Goal: Check status: Check status

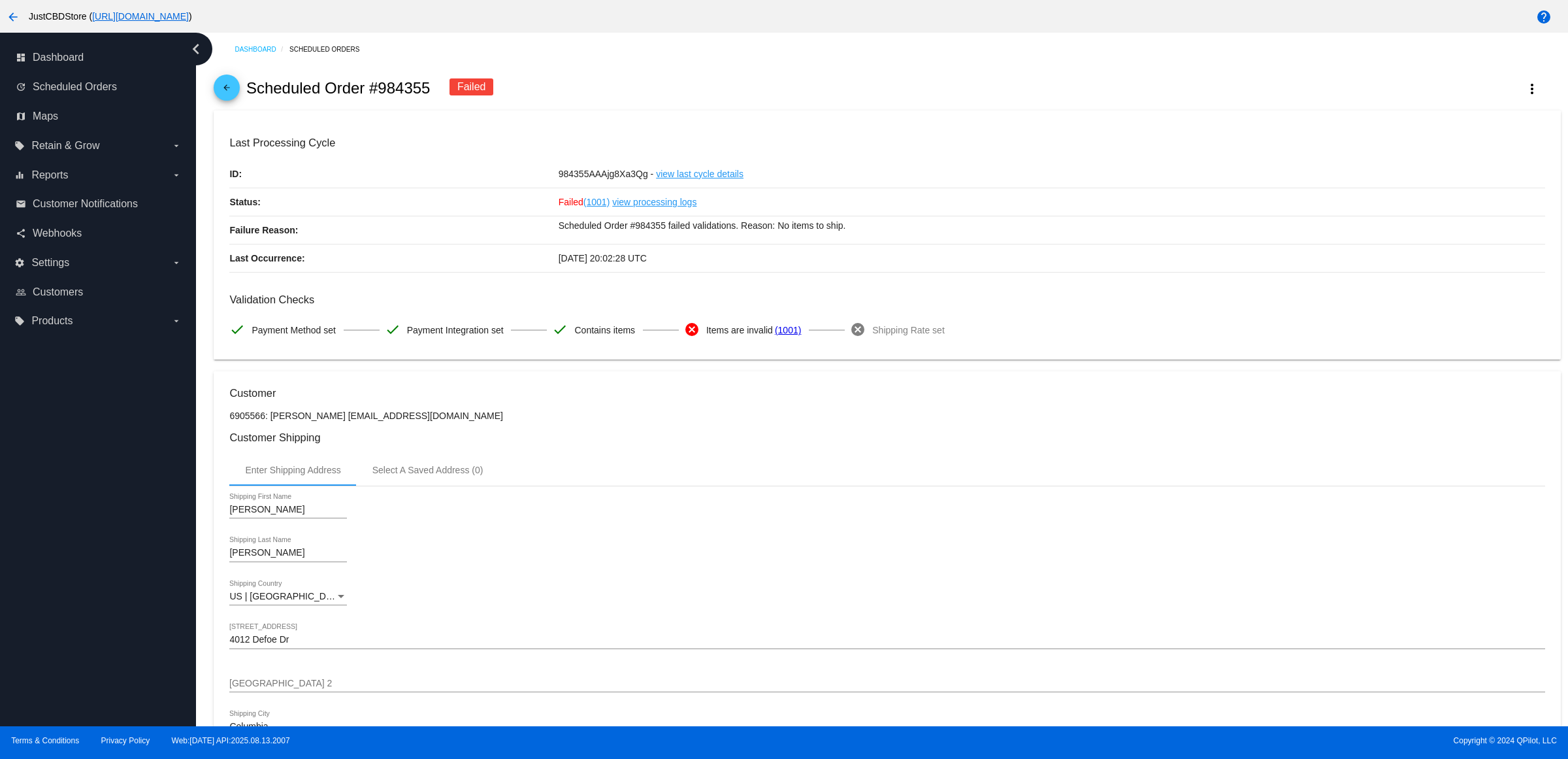
click at [223, 99] on mat-icon "arrow_back" at bounding box center [227, 90] width 16 height 16
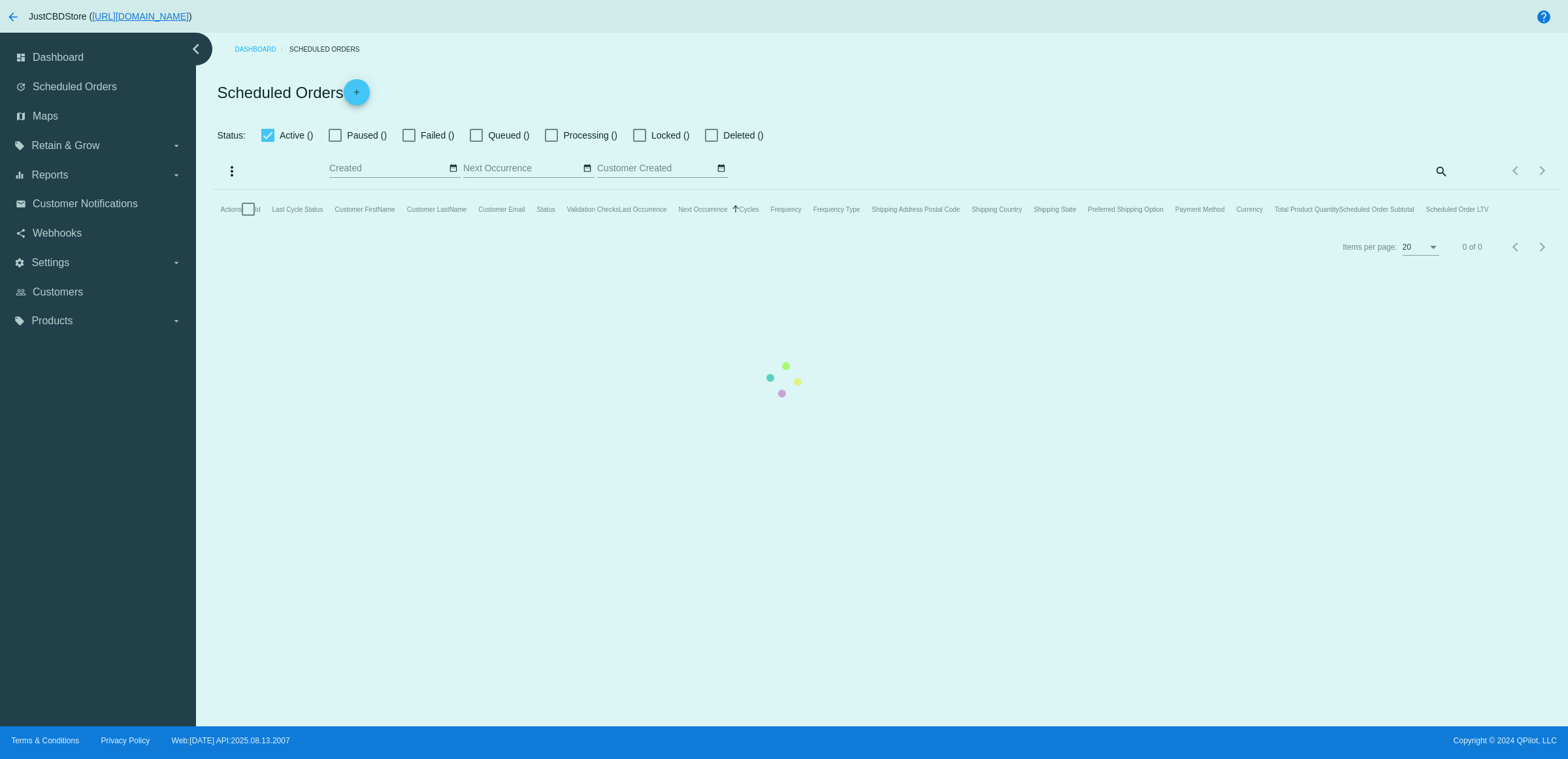
checkbox input "true"
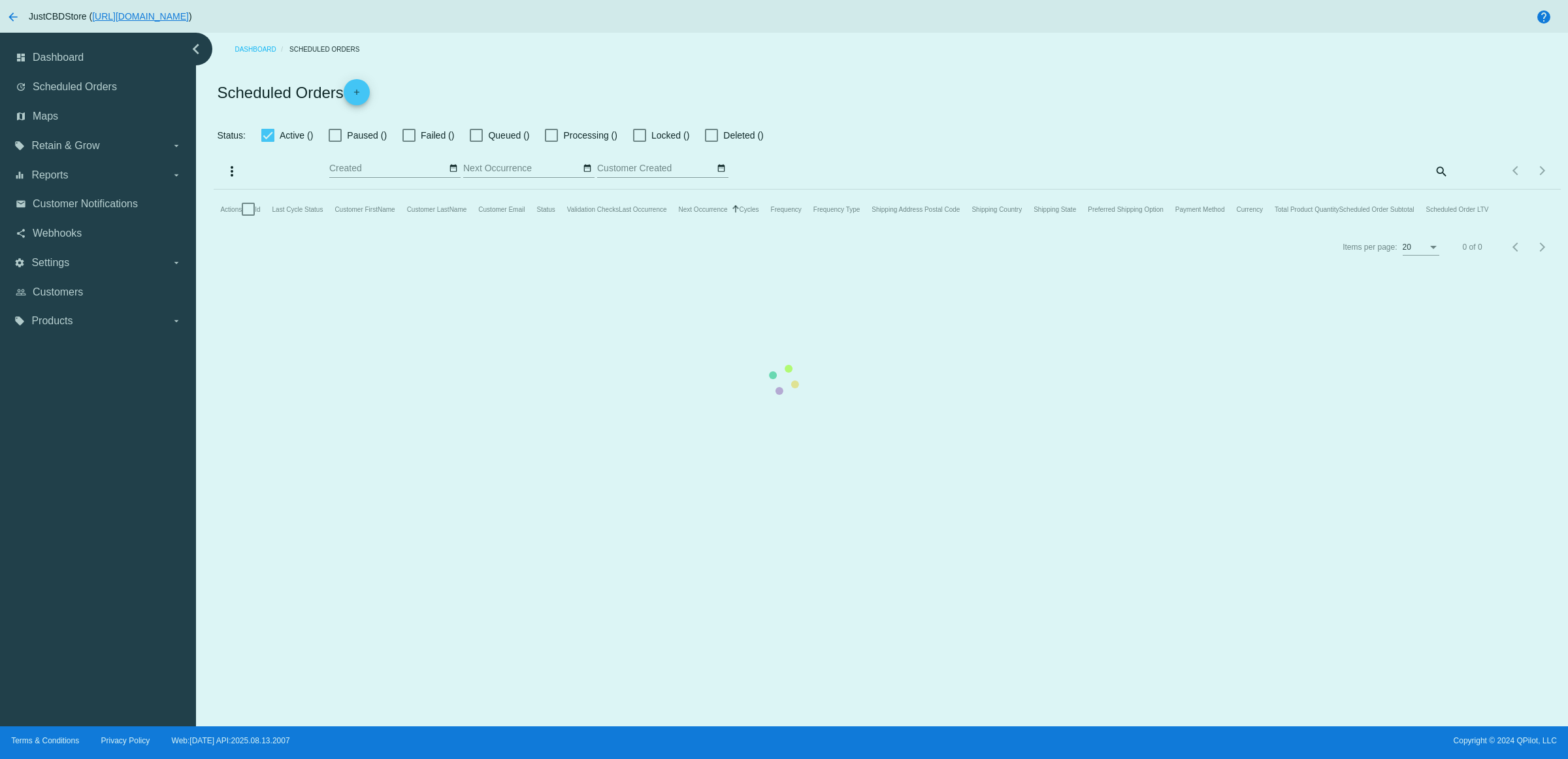
checkbox input "true"
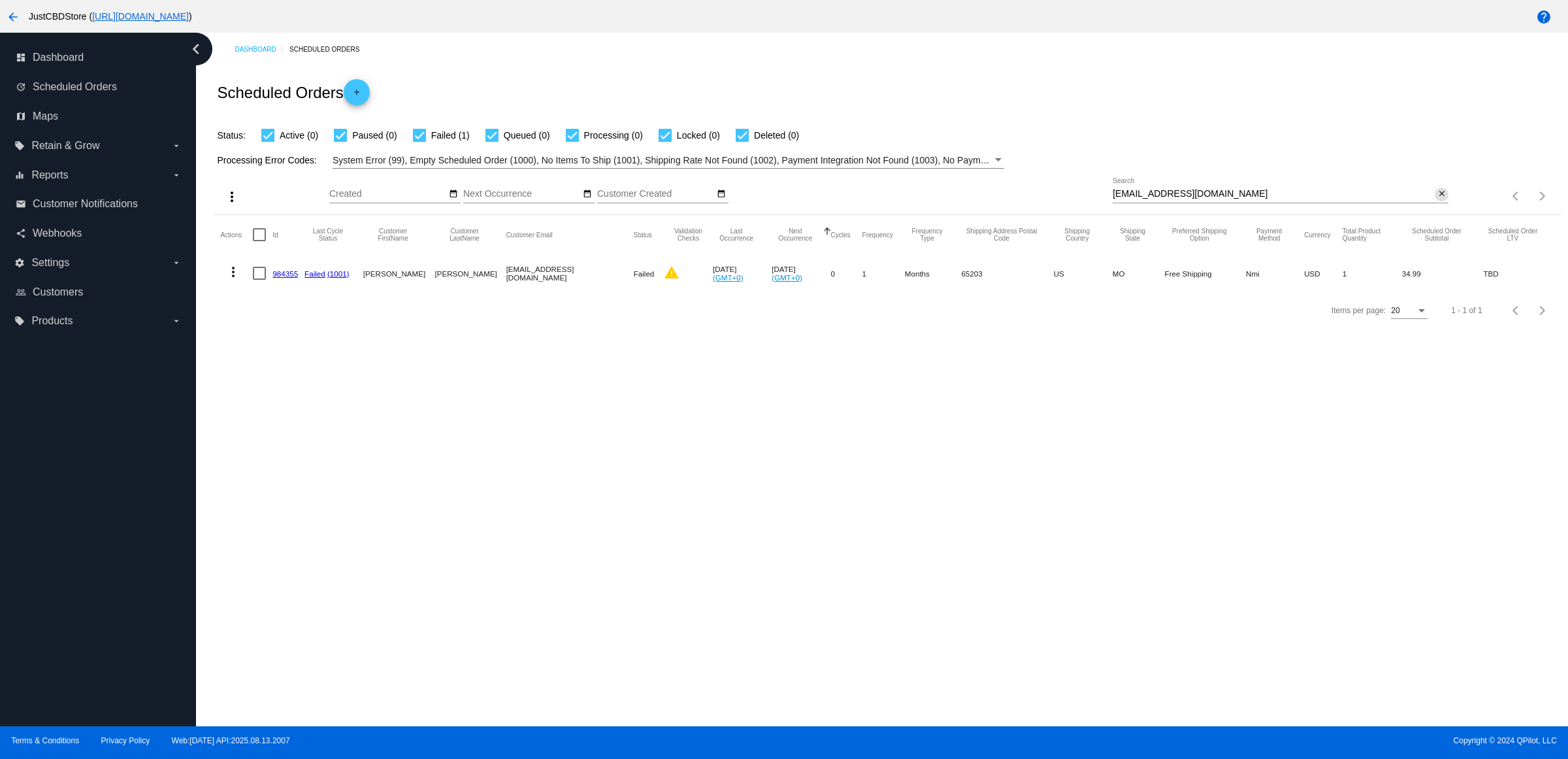
click at [1441, 199] on mat-icon "close" at bounding box center [1442, 194] width 9 height 10
click at [1435, 207] on mat-icon "search" at bounding box center [1441, 196] width 16 height 20
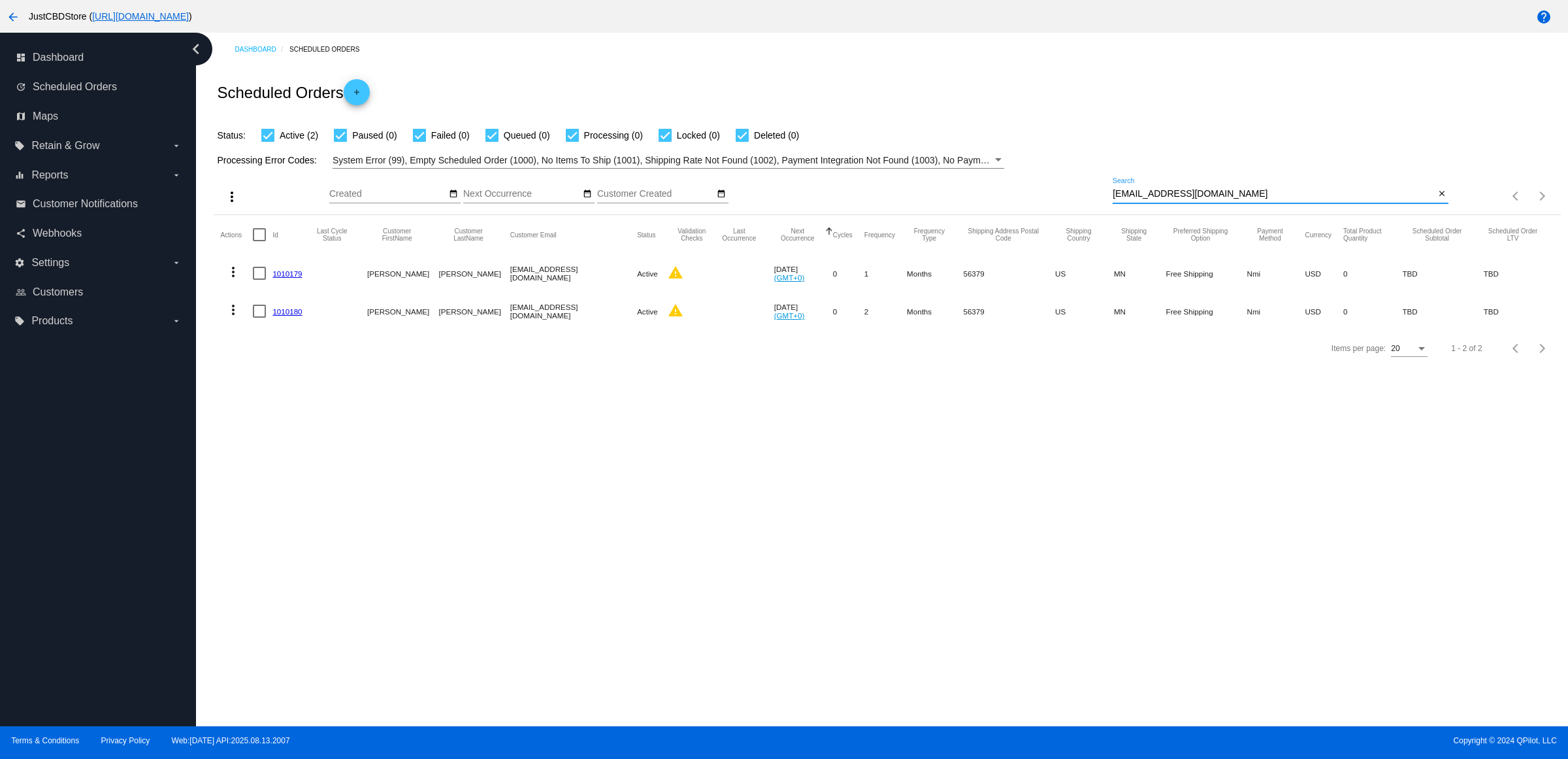
type input "[EMAIL_ADDRESS][DOMAIN_NAME]"
click at [294, 315] on link "1010180" at bounding box center [287, 311] width 30 height 8
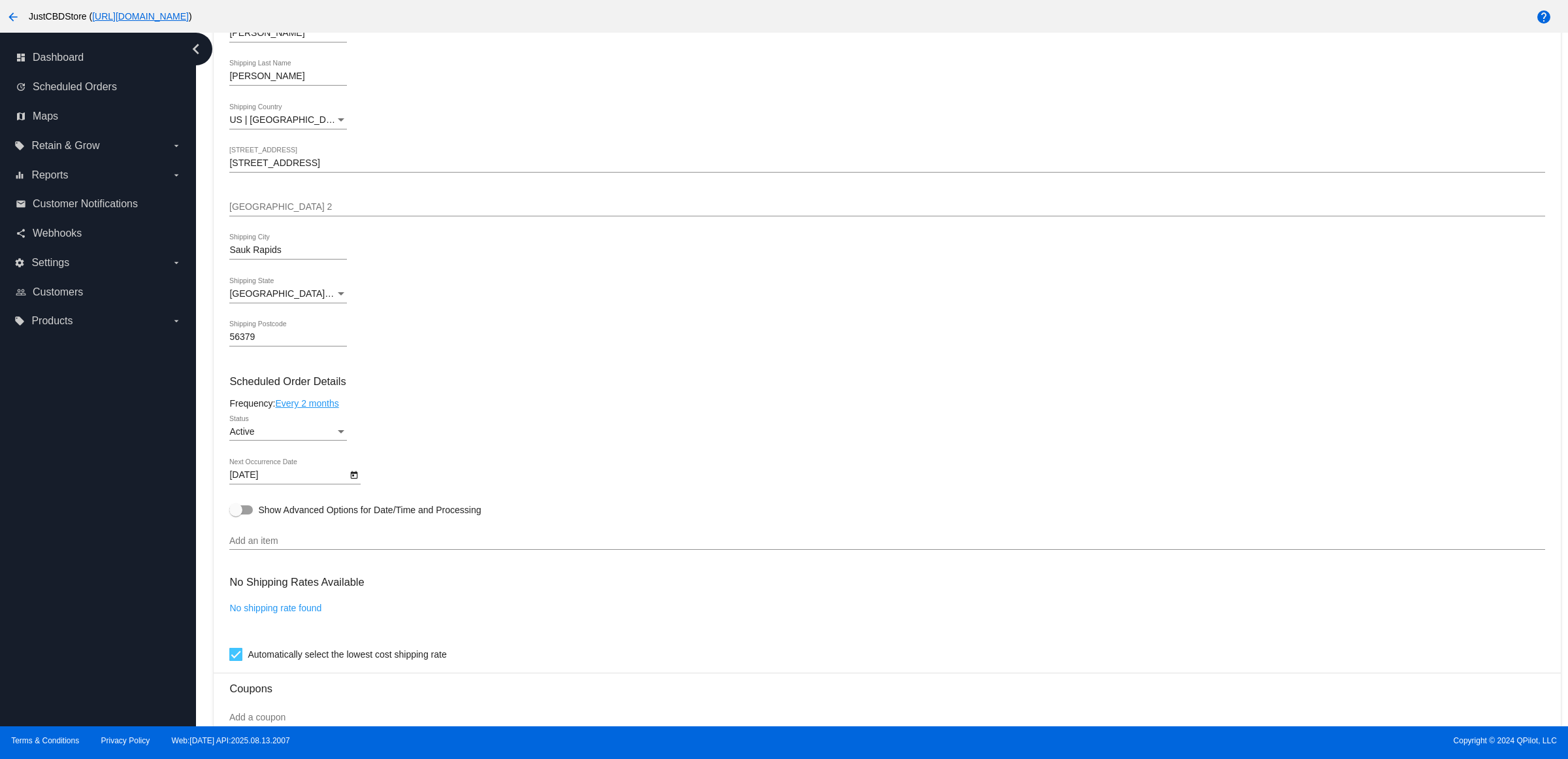
scroll to position [77, 0]
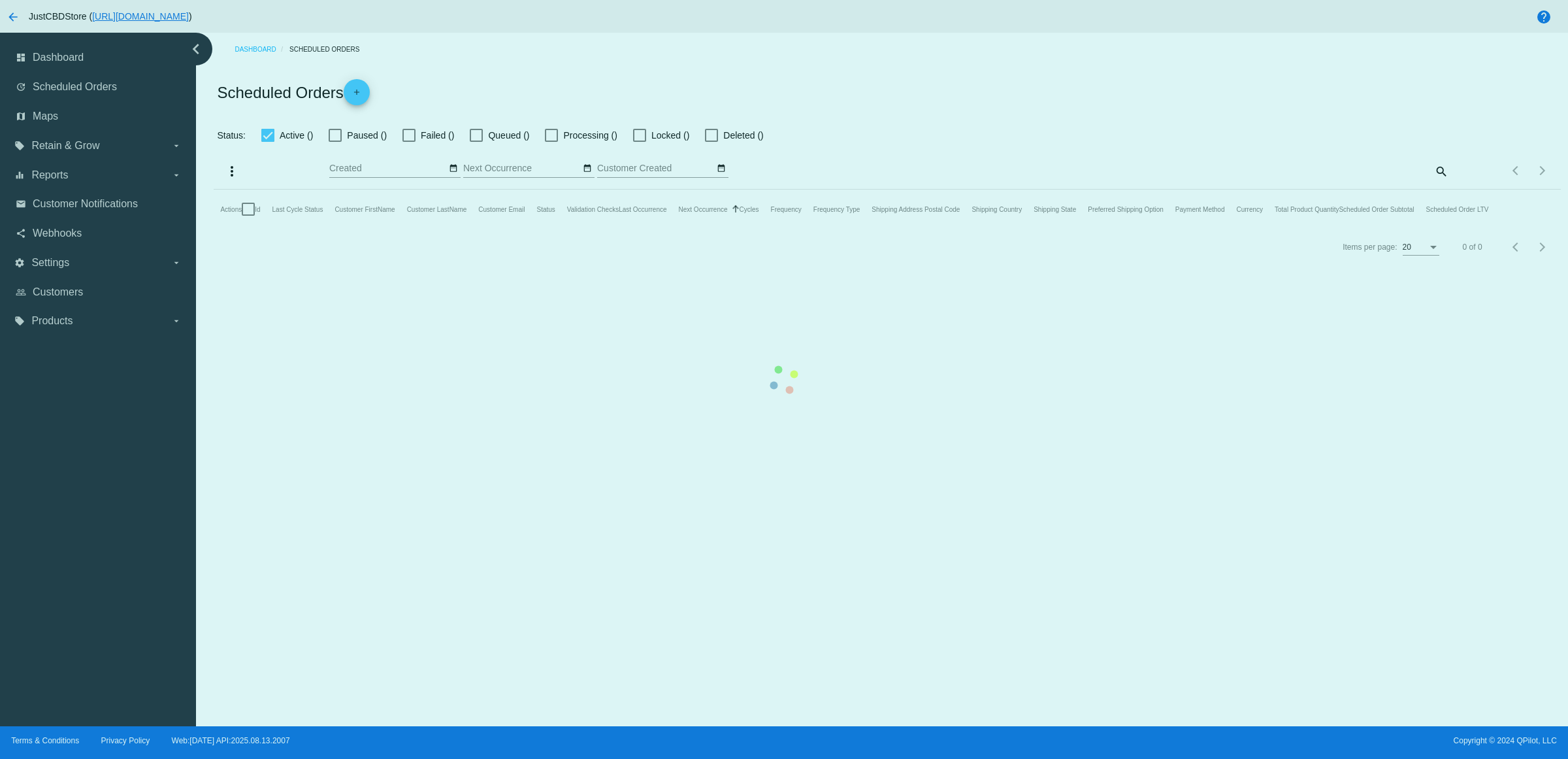
checkbox input "true"
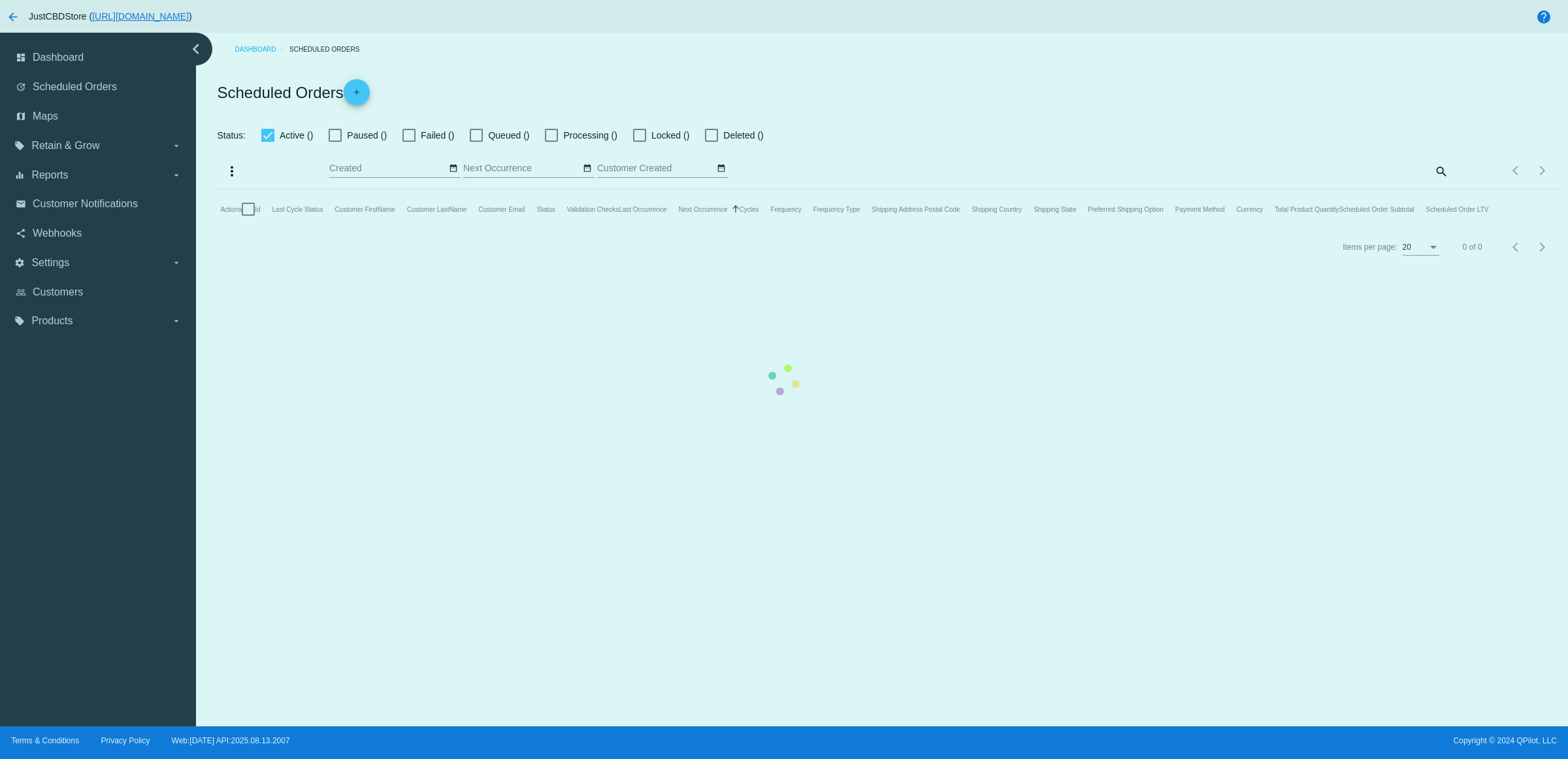
checkbox input "true"
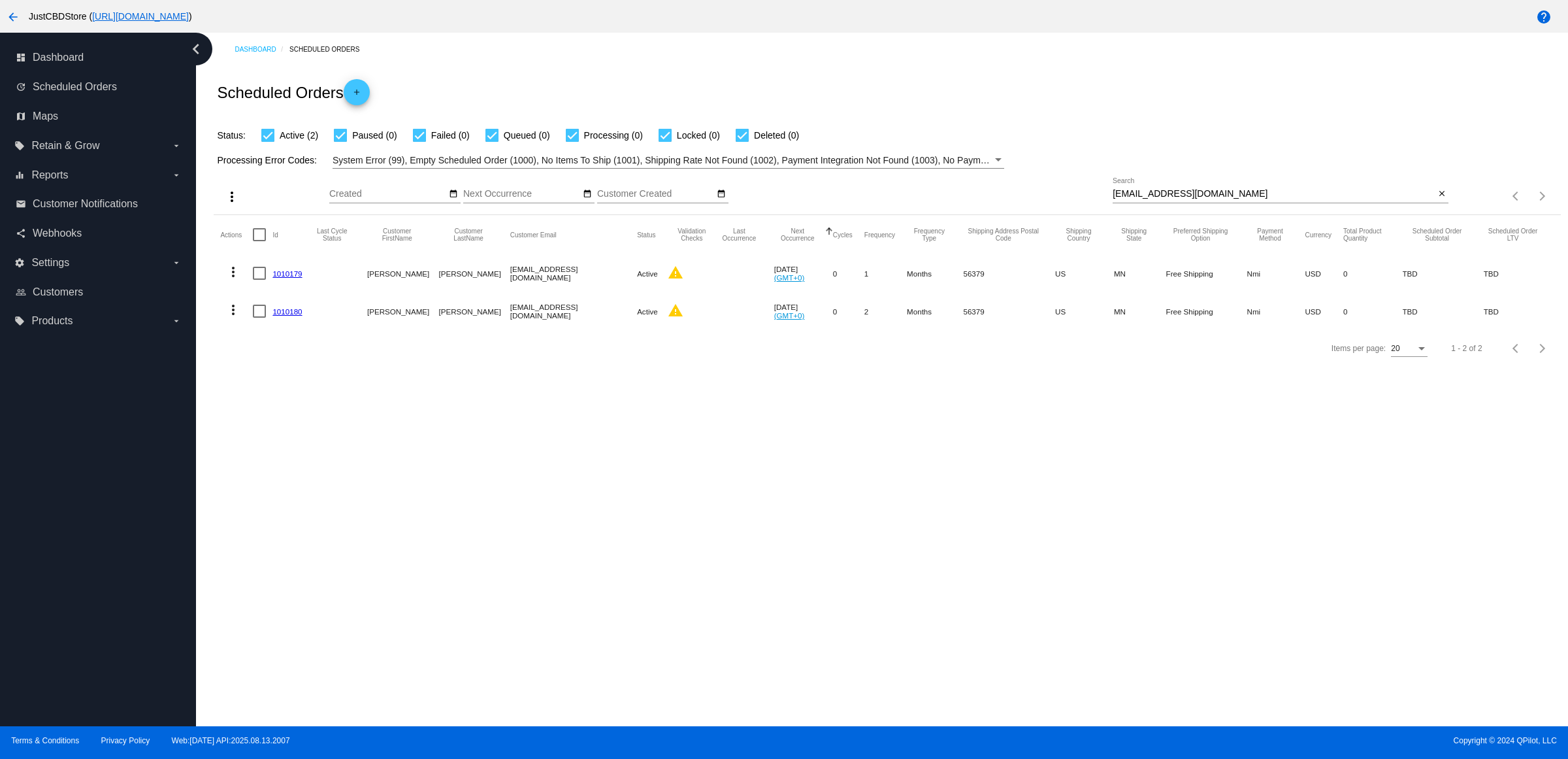
click at [302, 277] on link "1010179" at bounding box center [287, 273] width 30 height 8
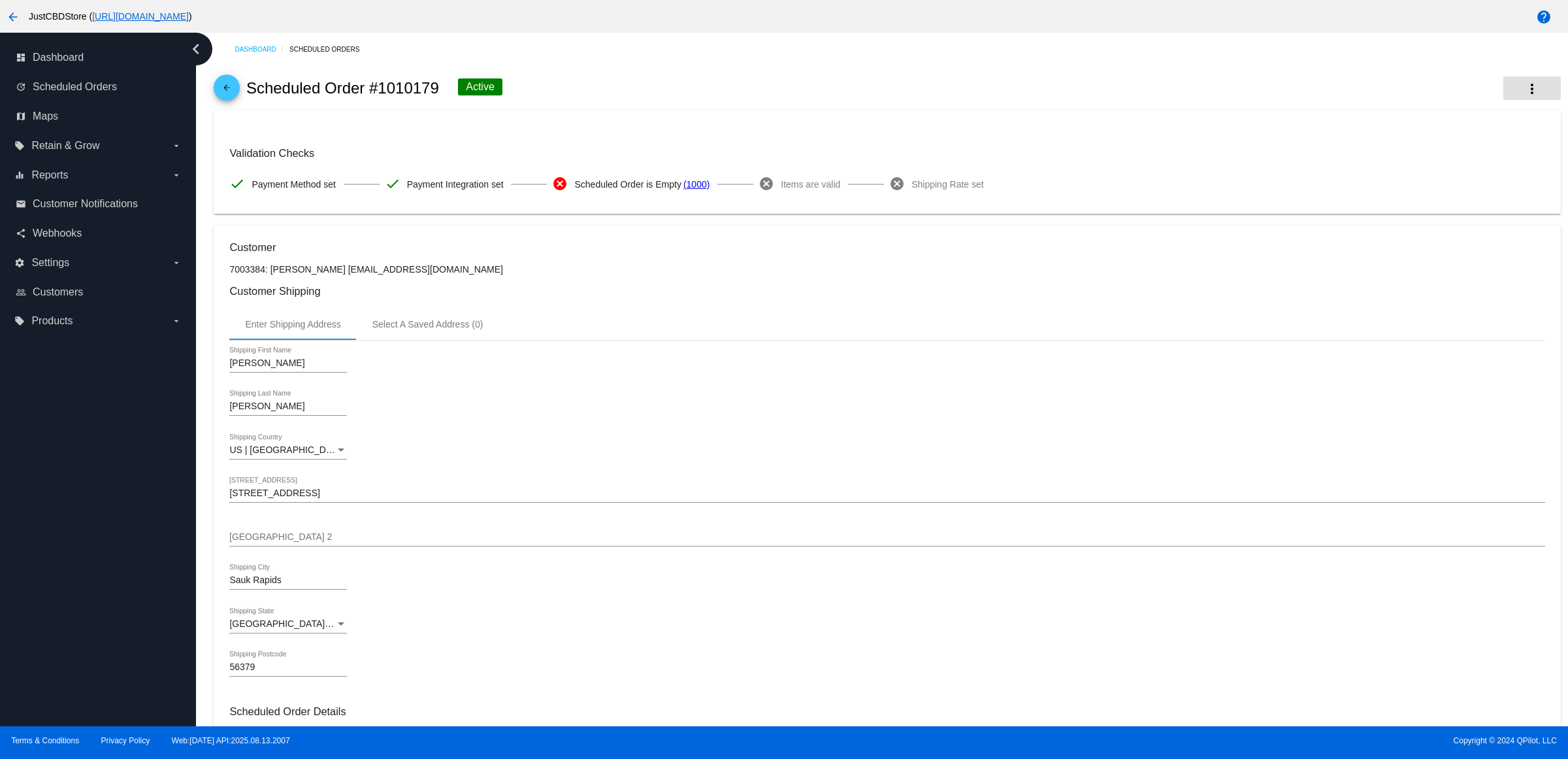
click at [1525, 86] on mat-icon "more_vert" at bounding box center [1533, 89] width 16 height 16
click at [1496, 110] on button "info View Event Logs" at bounding box center [1455, 101] width 183 height 31
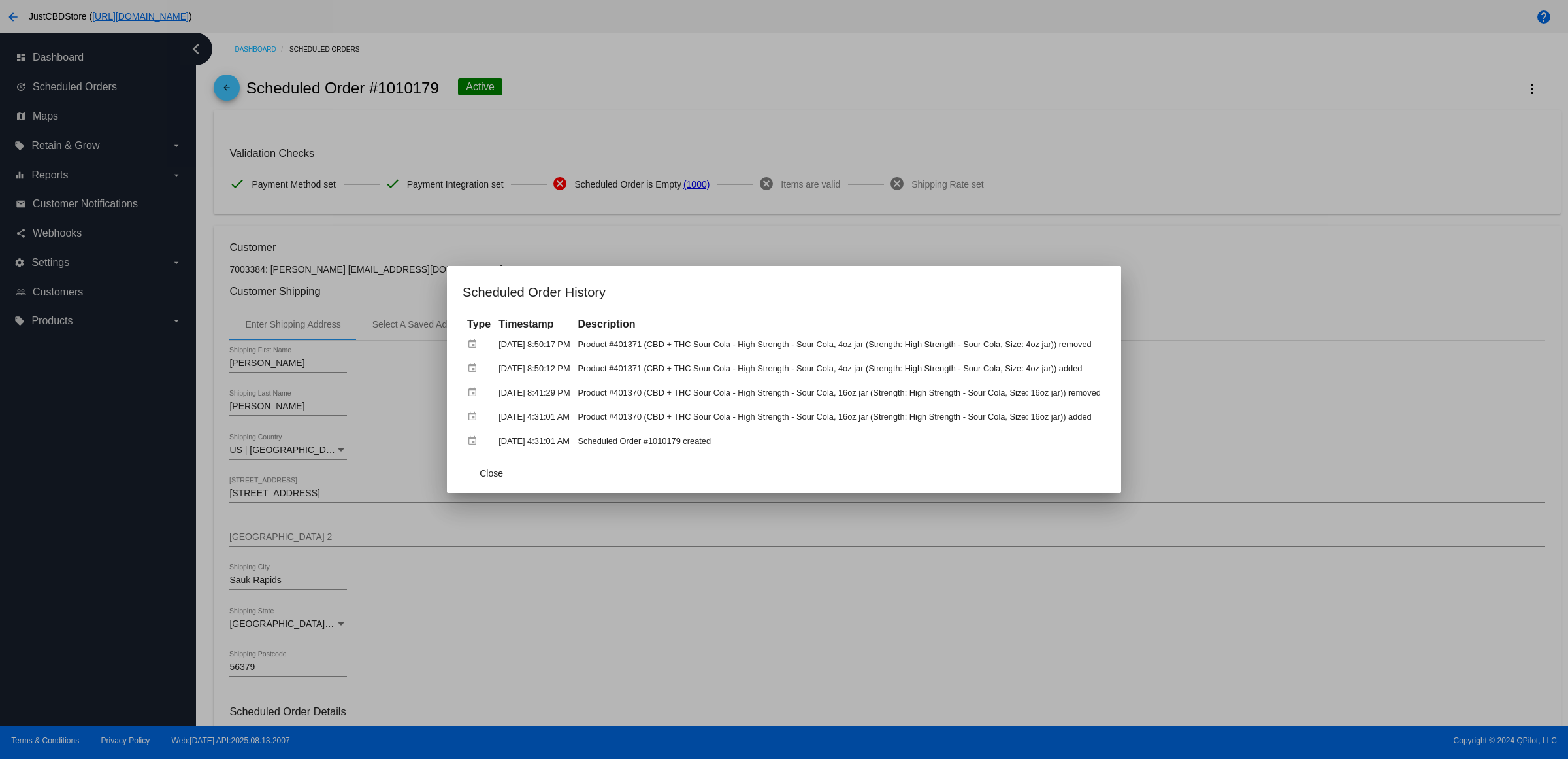
drag, startPoint x: 1141, startPoint y: 185, endPoint x: 1073, endPoint y: 178, distance: 68.4
click at [1141, 187] on div at bounding box center [784, 380] width 1568 height 759
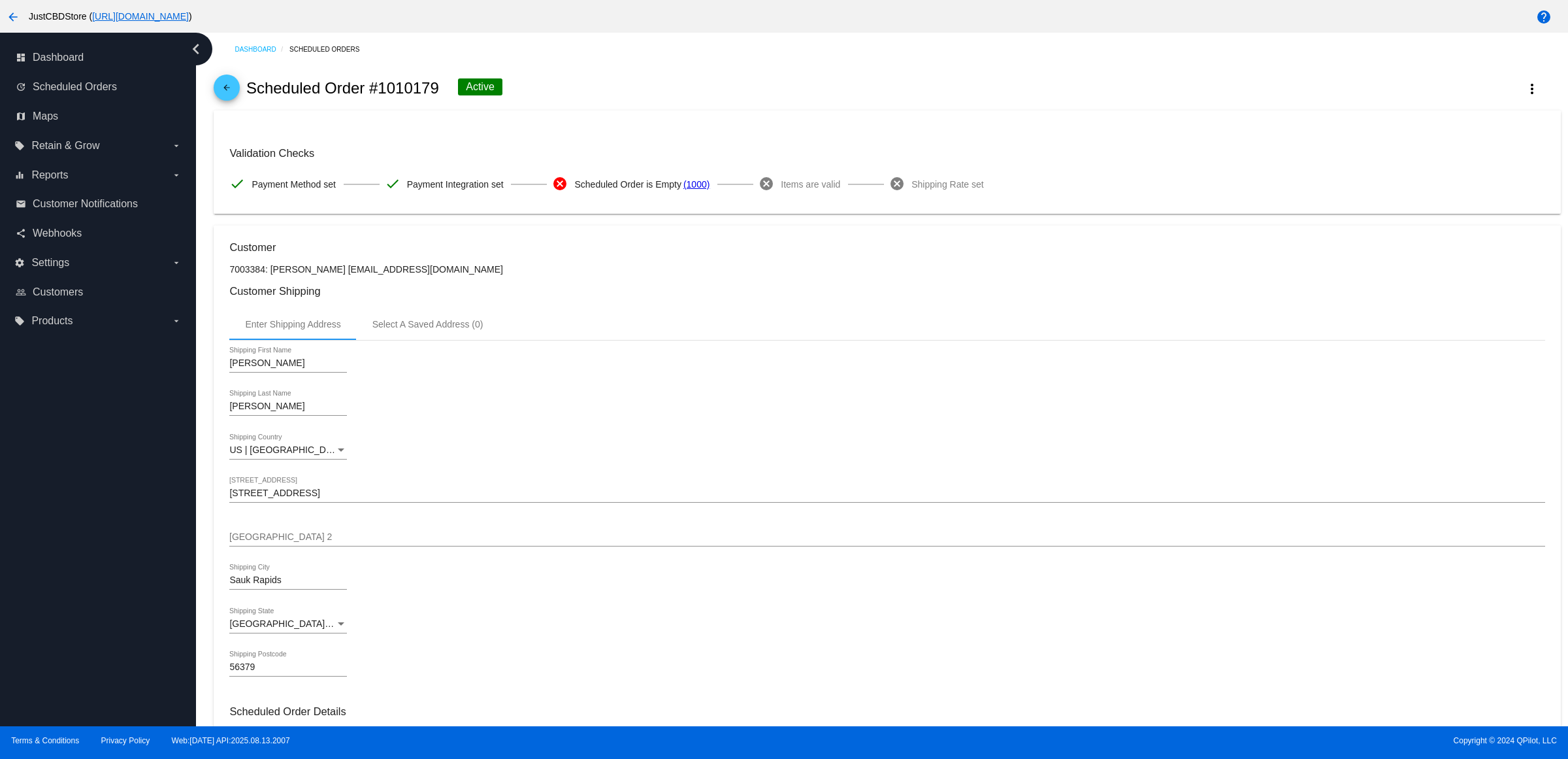
click at [220, 89] on link "arrow_back" at bounding box center [226, 87] width 26 height 26
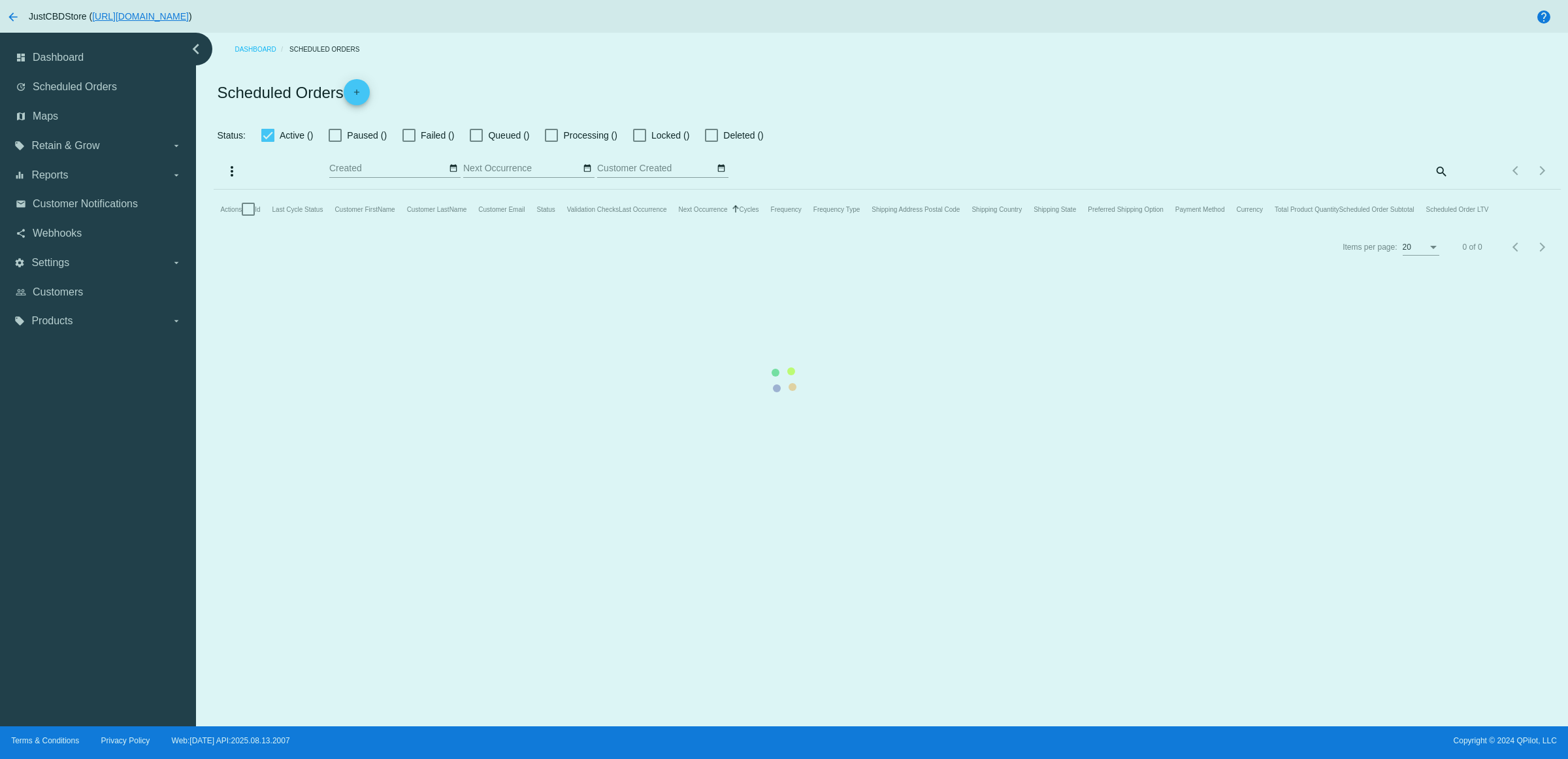
checkbox input "true"
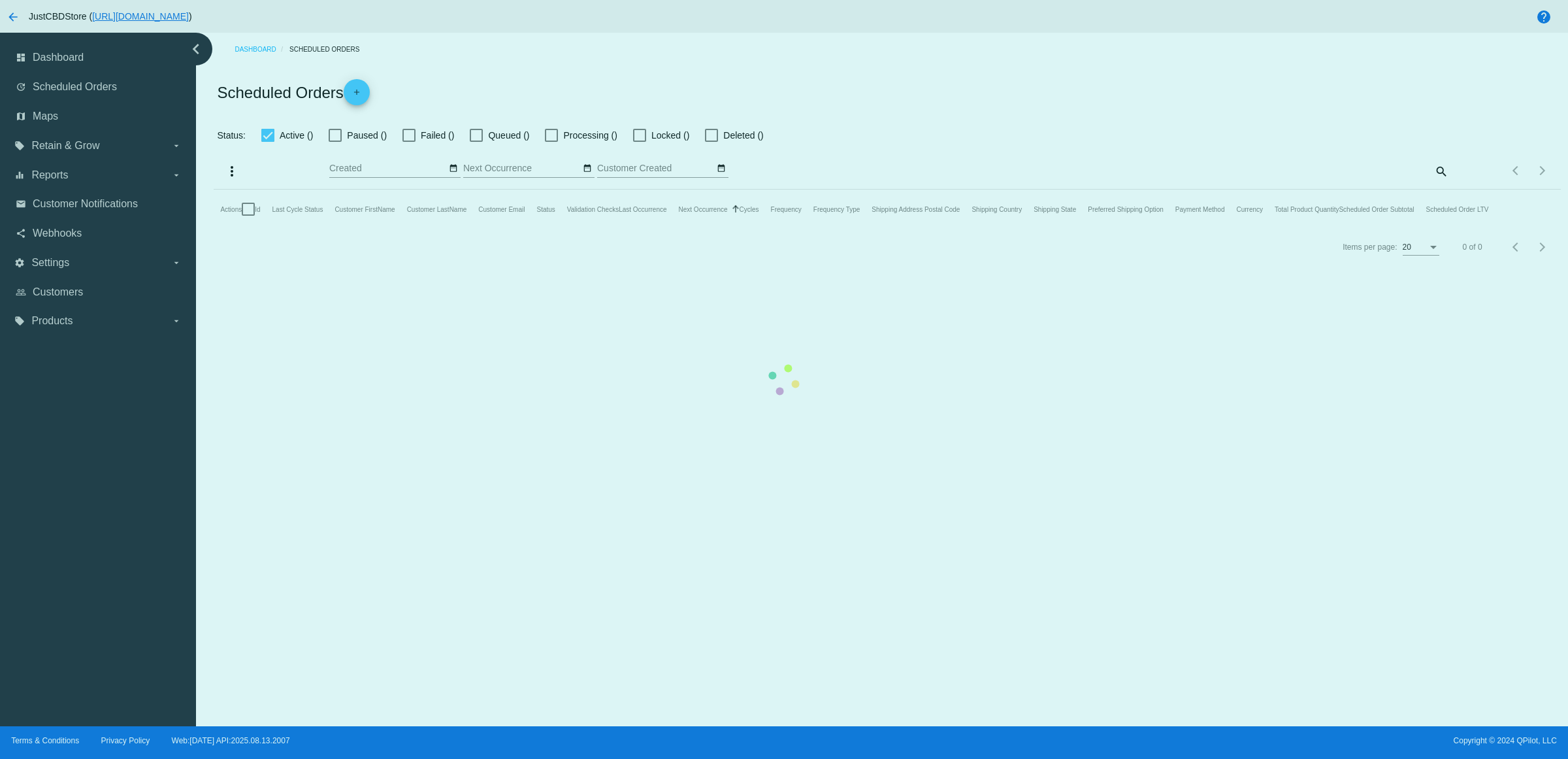
checkbox input "true"
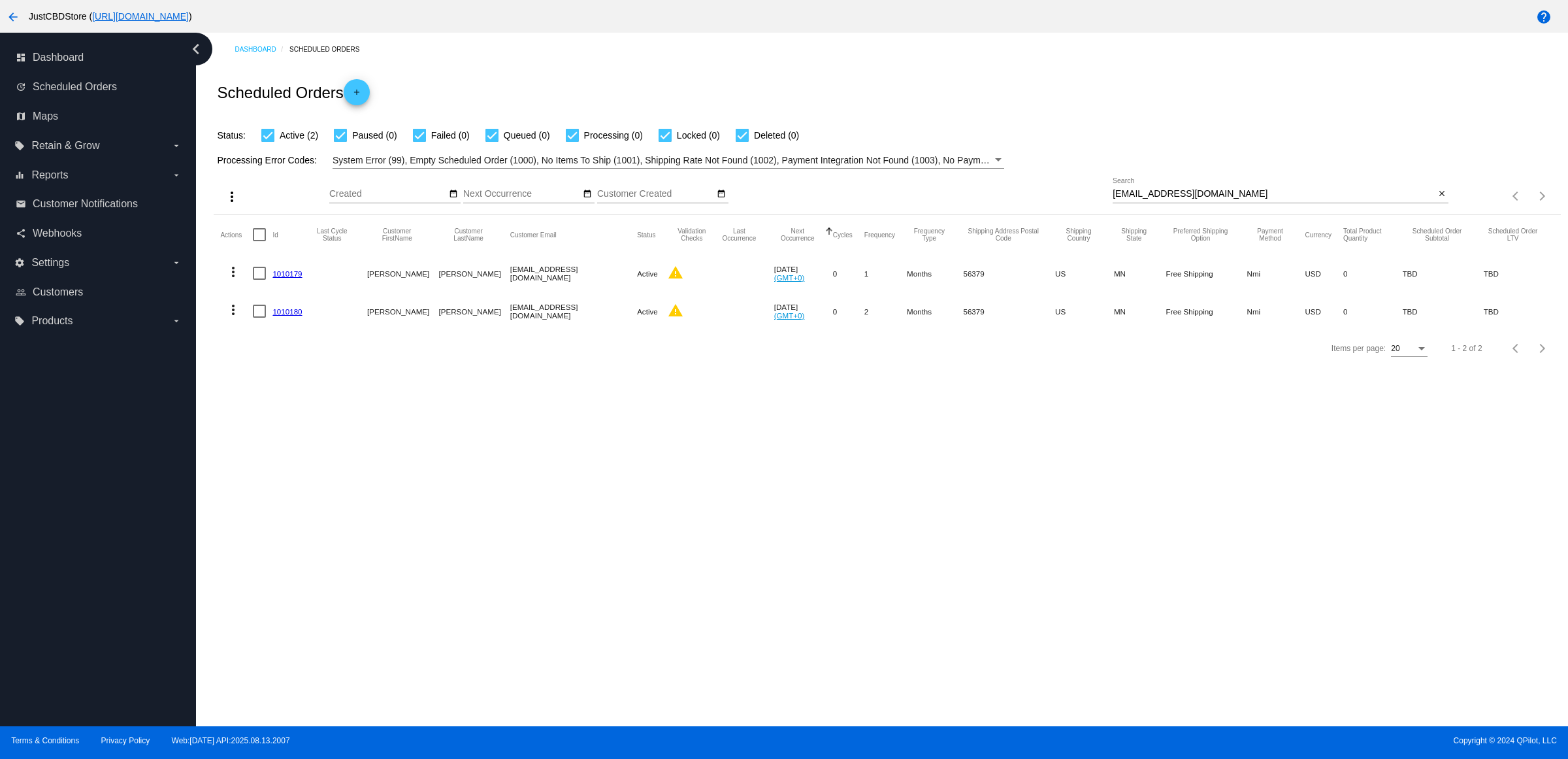
click at [298, 315] on link "1010180" at bounding box center [287, 311] width 30 height 8
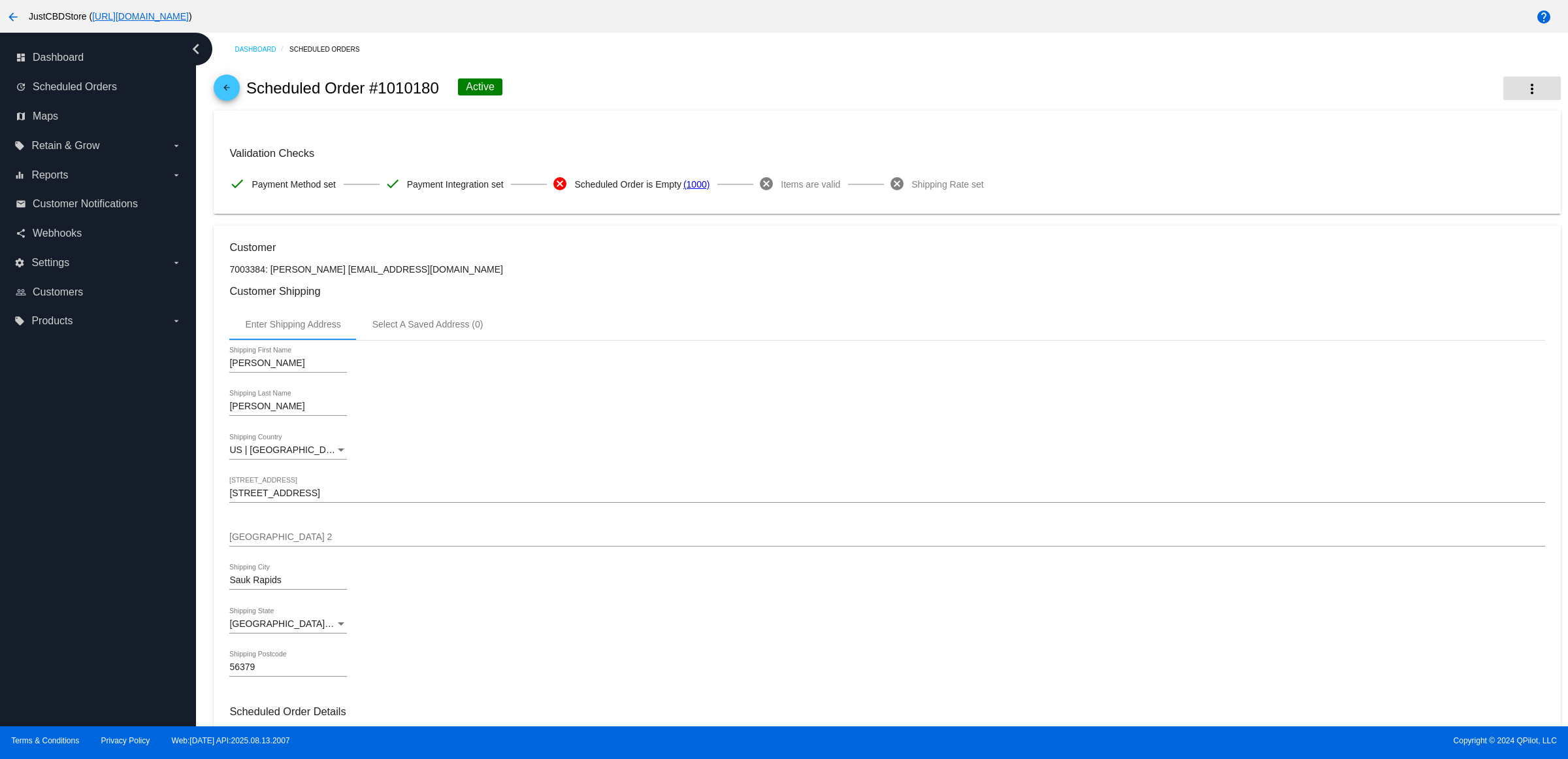
click at [1506, 83] on button "more_vert" at bounding box center [1533, 89] width 57 height 24
click at [1504, 103] on button "info View Event Logs" at bounding box center [1455, 101] width 183 height 31
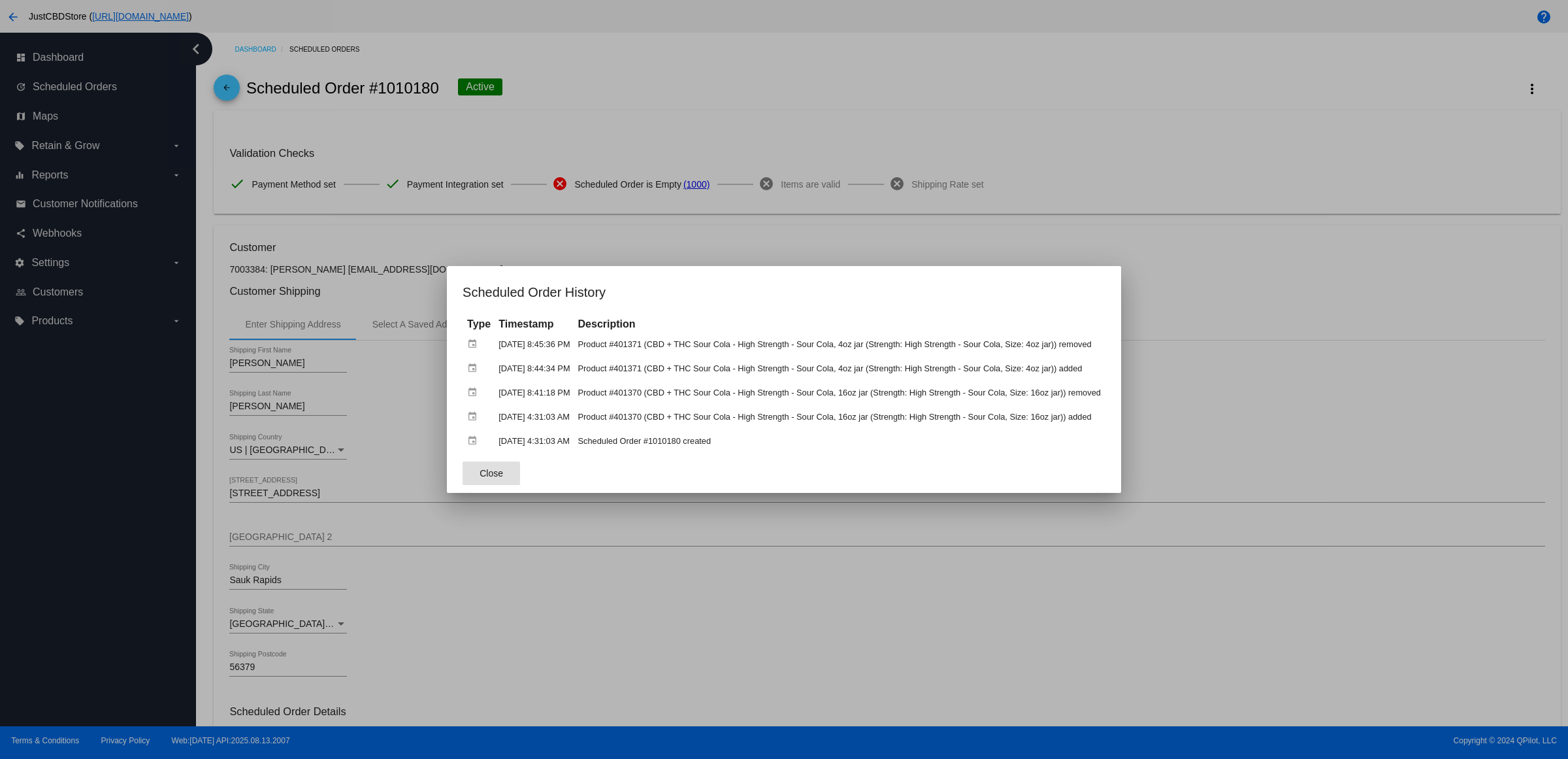
click at [1099, 188] on div at bounding box center [784, 380] width 1568 height 759
